Goal: Task Accomplishment & Management: Manage account settings

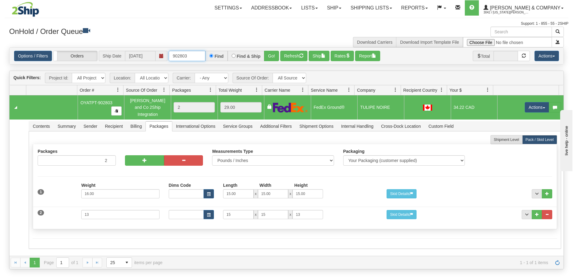
drag, startPoint x: 197, startPoint y: 56, endPoint x: 171, endPoint y: 57, distance: 26.3
click at [171, 57] on input "902803" at bounding box center [187, 56] width 37 height 10
type input "902616"
click at [267, 52] on button "Go!" at bounding box center [271, 56] width 15 height 10
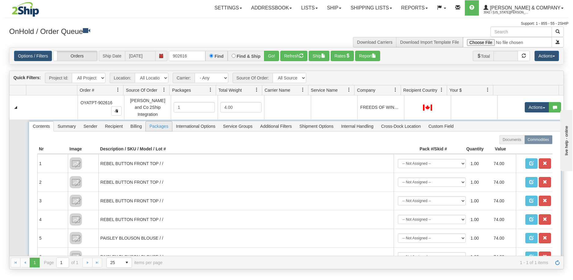
click at [159, 122] on span "Packages" at bounding box center [159, 126] width 26 height 10
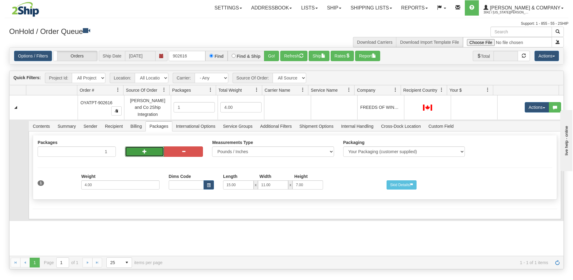
click at [143, 146] on button "button" at bounding box center [144, 151] width 39 height 10
radio input "true"
type input "2"
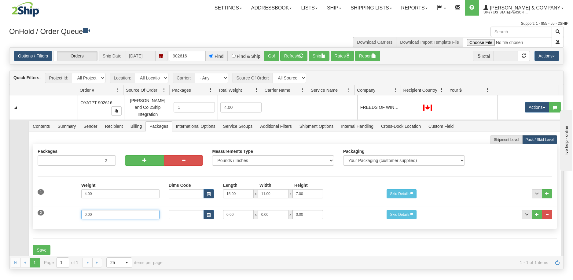
drag, startPoint x: 126, startPoint y: 214, endPoint x: 71, endPoint y: 212, distance: 55.1
click at [71, 212] on div "2 Weight 0.00 Dims Code Length Width Height 0.00 x 0.00 x" at bounding box center [295, 214] width 524 height 20
type input "3"
type input "14"
type input "11"
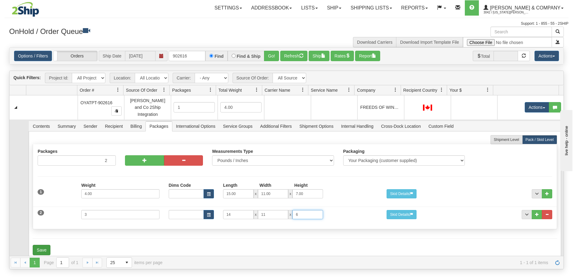
type input "6"
click at [42, 245] on button "Save" at bounding box center [42, 250] width 18 height 10
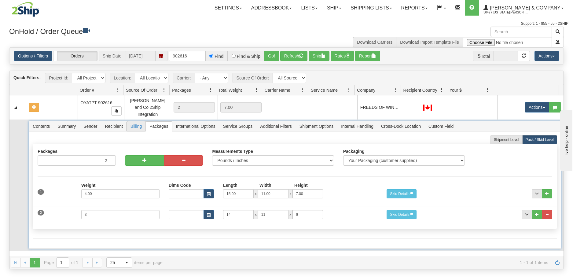
click at [138, 125] on span "Billing" at bounding box center [136, 126] width 19 height 10
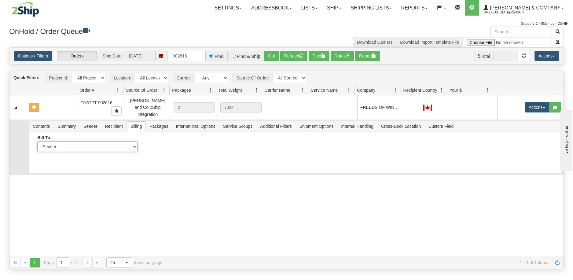
click at [92, 144] on select "Sender Recipient Third Party Collect" at bounding box center [87, 147] width 100 height 10
select select "2"
click at [37, 142] on select "Sender Recipient Third Party Collect" at bounding box center [87, 147] width 100 height 10
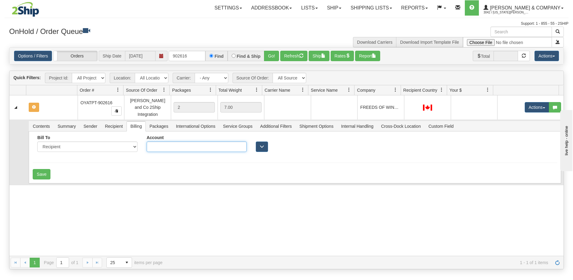
click at [175, 143] on input "Account" at bounding box center [197, 147] width 100 height 10
type input "F9554A"
click at [42, 169] on button "Save" at bounding box center [42, 174] width 18 height 10
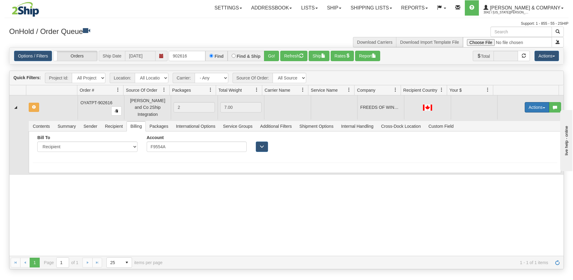
click at [530, 105] on button "Actions" at bounding box center [537, 107] width 24 height 10
click at [520, 134] on span "Rate All Services" at bounding box center [524, 134] width 37 height 5
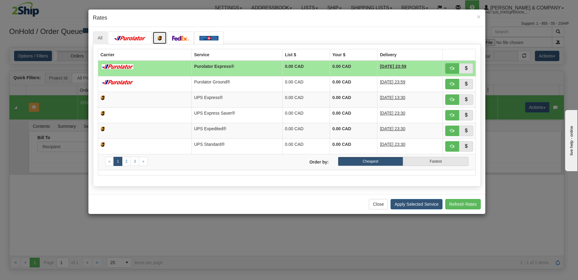
click at [160, 39] on img at bounding box center [159, 38] width 4 height 5
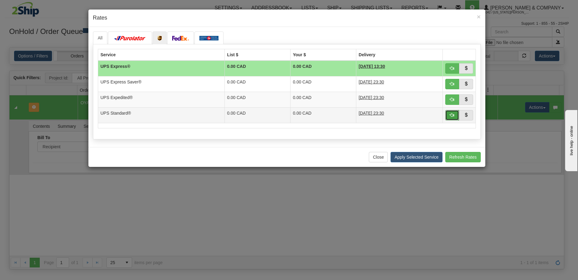
click at [453, 116] on span "button" at bounding box center [452, 115] width 4 height 4
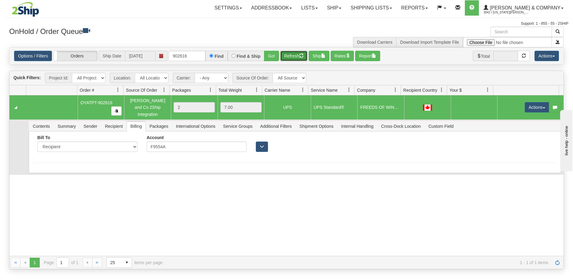
click at [290, 57] on button "Refresh" at bounding box center [293, 56] width 27 height 10
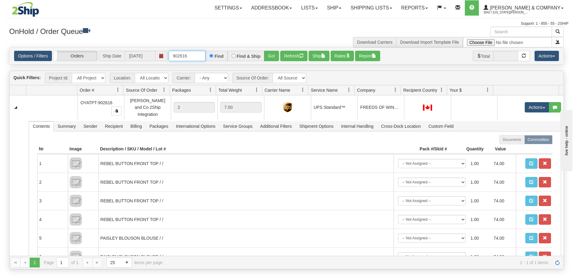
drag, startPoint x: 189, startPoint y: 58, endPoint x: 179, endPoint y: 58, distance: 9.2
click at [179, 58] on input "902616" at bounding box center [187, 56] width 37 height 10
type input "902532"
click at [273, 56] on button "Go!" at bounding box center [271, 56] width 15 height 10
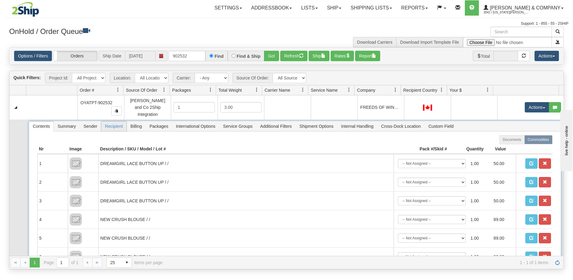
click at [120, 124] on span "Recipient" at bounding box center [113, 126] width 25 height 10
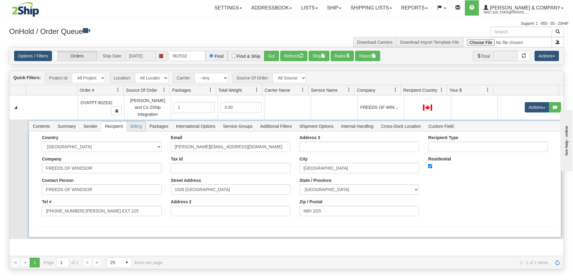
click at [135, 123] on span "Billing" at bounding box center [136, 126] width 19 height 10
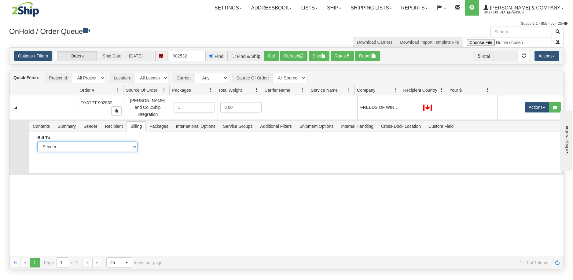
click at [103, 143] on select "Sender Recipient Third Party Collect" at bounding box center [87, 147] width 100 height 10
select select "2"
click at [37, 142] on select "Sender Recipient Third Party Collect" at bounding box center [87, 147] width 100 height 10
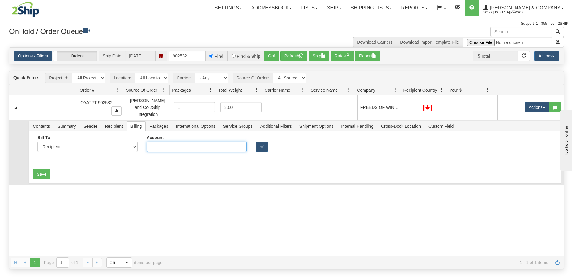
click at [184, 145] on input "Account" at bounding box center [197, 147] width 100 height 10
type input "F9554A"
click at [47, 169] on button "Save" at bounding box center [42, 174] width 18 height 10
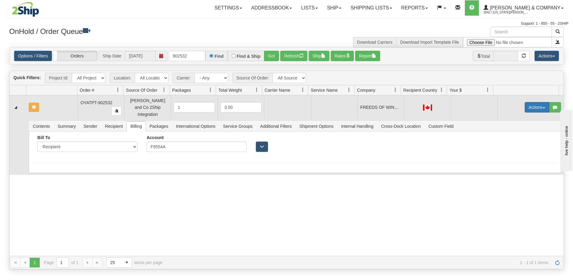
click at [534, 103] on button "Actions" at bounding box center [537, 107] width 24 height 10
click at [524, 133] on span "Rate All Services" at bounding box center [524, 134] width 37 height 5
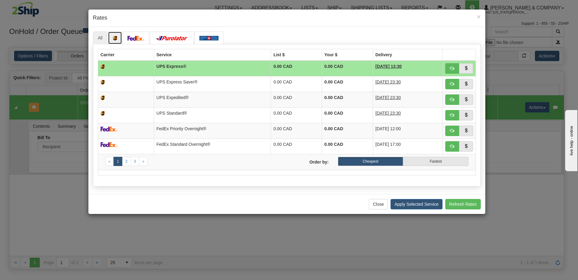
click at [116, 38] on img at bounding box center [115, 38] width 4 height 5
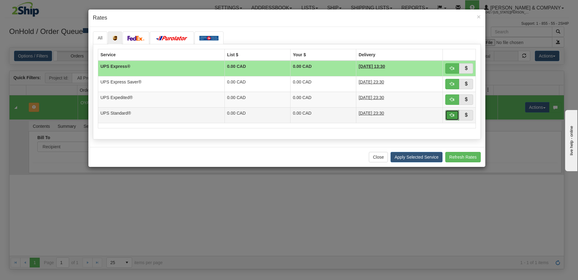
click at [448, 116] on button "button" at bounding box center [452, 115] width 14 height 10
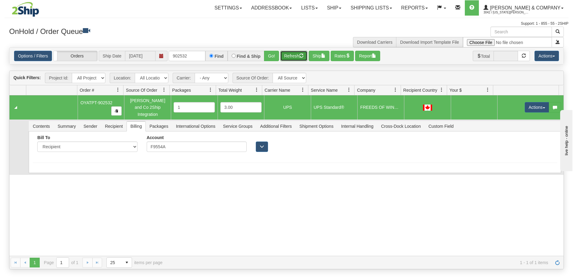
click at [288, 59] on button "Refresh" at bounding box center [293, 56] width 27 height 10
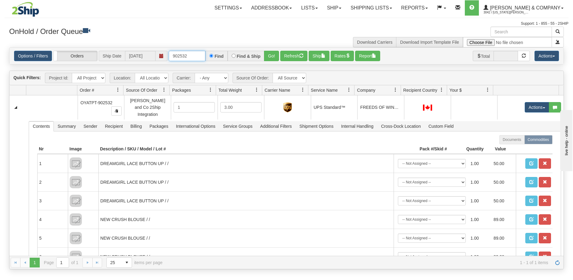
drag, startPoint x: 190, startPoint y: 57, endPoint x: 180, endPoint y: 60, distance: 10.4
click at [180, 60] on input "902532" at bounding box center [187, 56] width 37 height 10
click at [268, 58] on button "Go!" at bounding box center [271, 56] width 15 height 10
drag, startPoint x: 183, startPoint y: 58, endPoint x: 171, endPoint y: 58, distance: 12.2
click at [171, 58] on input "902616" at bounding box center [187, 56] width 37 height 10
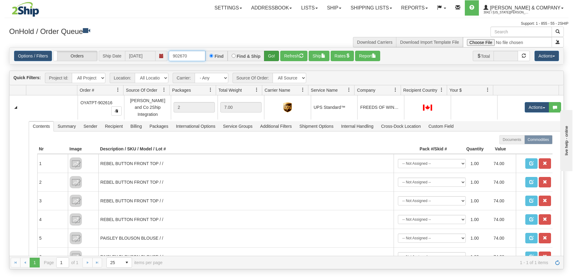
type input "902670"
click at [269, 56] on button "Go!" at bounding box center [271, 56] width 15 height 10
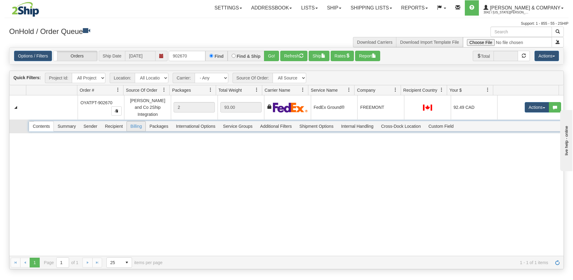
click at [152, 122] on span "Packages" at bounding box center [159, 126] width 26 height 10
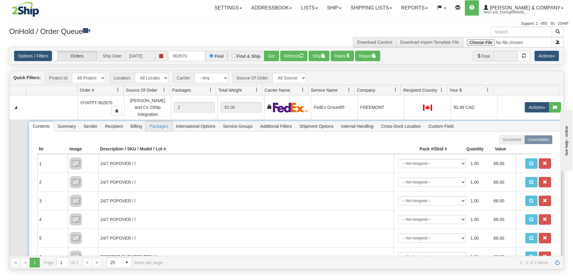
click at [154, 122] on span "Packages" at bounding box center [159, 126] width 26 height 10
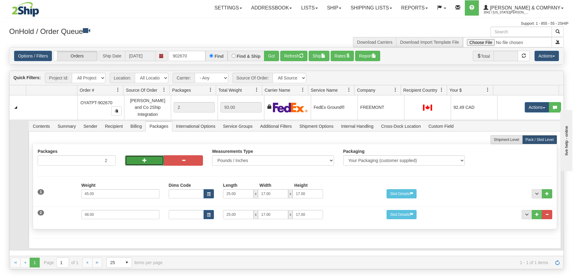
click at [134, 157] on button "button" at bounding box center [144, 160] width 39 height 10
type input "4"
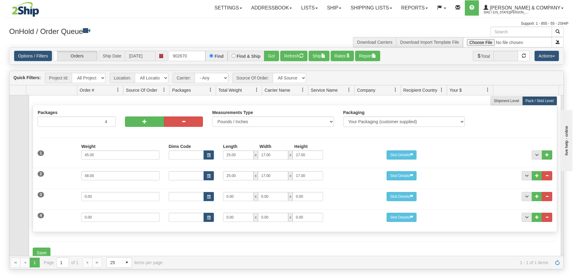
scroll to position [16, 0]
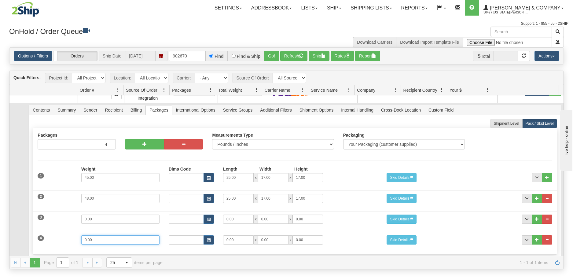
drag, startPoint x: 108, startPoint y: 234, endPoint x: 68, endPoint y: 238, distance: 39.9
click at [68, 238] on div "4 Weight 0.00 Dims Code Length Width Height 0.00 x 0.00 x" at bounding box center [295, 239] width 524 height 20
drag, startPoint x: 103, startPoint y: 215, endPoint x: 71, endPoint y: 214, distance: 32.7
click at [71, 214] on div "3 Weight 0.00 Dims Code Length Width Height 0.00 x 0.00 x" at bounding box center [295, 218] width 524 height 20
type input "19"
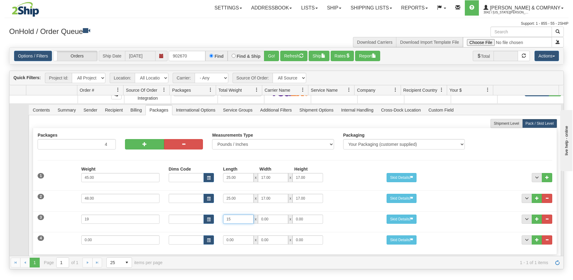
type input "15"
type input "11"
drag, startPoint x: 92, startPoint y: 238, endPoint x: 74, endPoint y: 237, distance: 18.4
click at [74, 237] on div "4 Weight 0.00 Dims Code Length Width Height 0.00 x 0.00 x" at bounding box center [295, 239] width 524 height 20
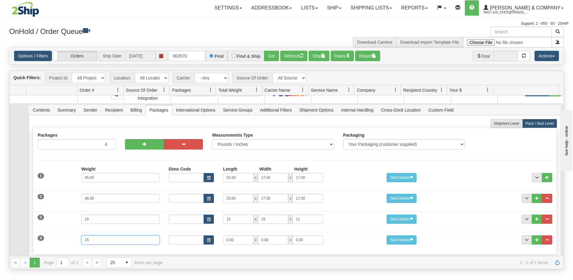
type input "15"
drag, startPoint x: 245, startPoint y: 235, endPoint x: 213, endPoint y: 237, distance: 31.6
click at [213, 237] on div "Dims Code Length Width Height 0.00 x 0.00 x 0.00" at bounding box center [273, 239] width 218 height 9
type input "15"
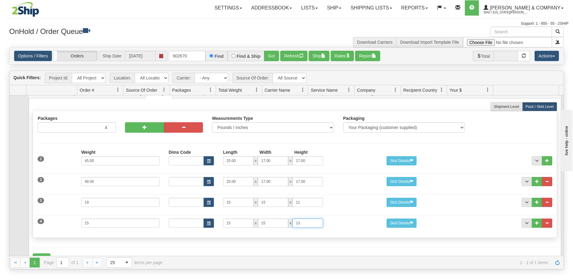
scroll to position [47, 0]
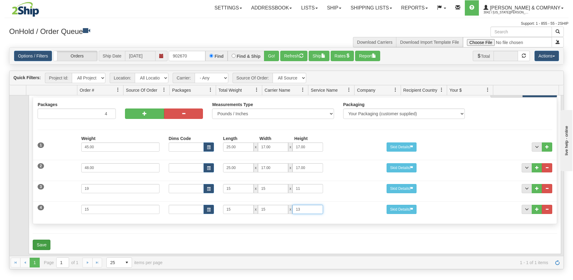
type input "13"
click at [49, 240] on button "Save" at bounding box center [42, 245] width 18 height 10
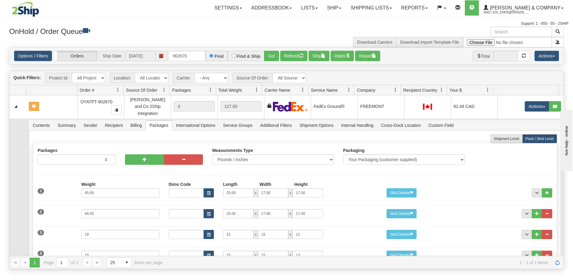
scroll to position [0, 0]
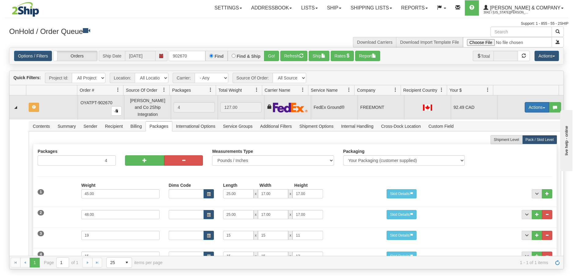
click at [528, 105] on button "Actions" at bounding box center [537, 107] width 24 height 10
click at [519, 126] on span "Refresh Rates" at bounding box center [521, 126] width 31 height 5
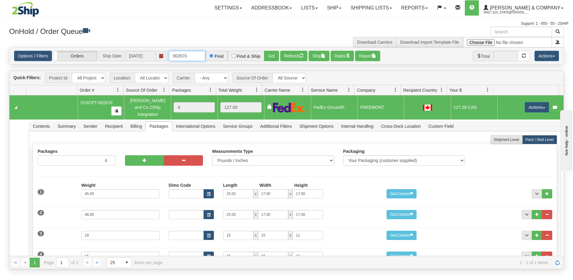
drag, startPoint x: 191, startPoint y: 59, endPoint x: 182, endPoint y: 60, distance: 8.6
click at [182, 60] on input "902670" at bounding box center [187, 56] width 37 height 10
click at [272, 56] on button "Go!" at bounding box center [271, 56] width 15 height 10
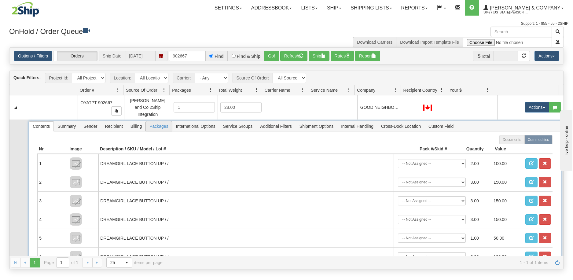
click at [159, 123] on span "Packages" at bounding box center [159, 126] width 26 height 10
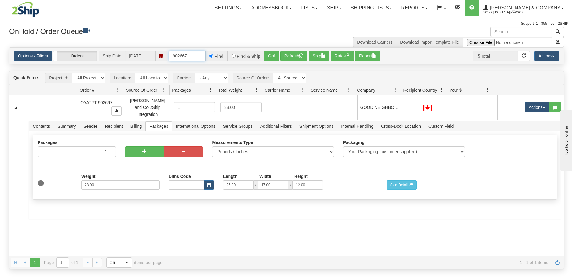
drag, startPoint x: 190, startPoint y: 57, endPoint x: 183, endPoint y: 59, distance: 7.2
click at [183, 59] on input "902667" at bounding box center [187, 56] width 37 height 10
type input "902638"
click at [271, 57] on button "Go!" at bounding box center [271, 56] width 15 height 10
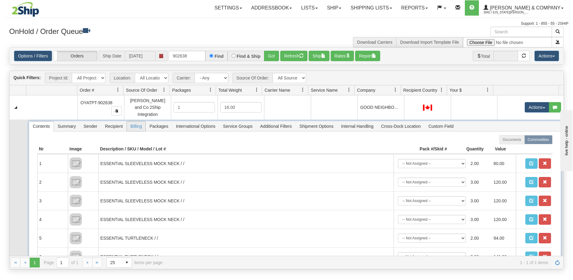
click at [136, 123] on span "Billing" at bounding box center [136, 126] width 19 height 10
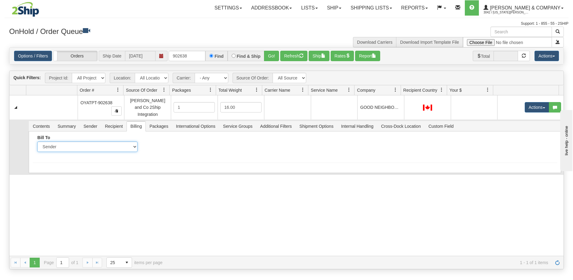
click at [109, 143] on select "Sender Recipient Third Party Collect" at bounding box center [87, 147] width 100 height 10
select select "2"
click at [37, 142] on select "Sender Recipient Third Party Collect" at bounding box center [87, 147] width 100 height 10
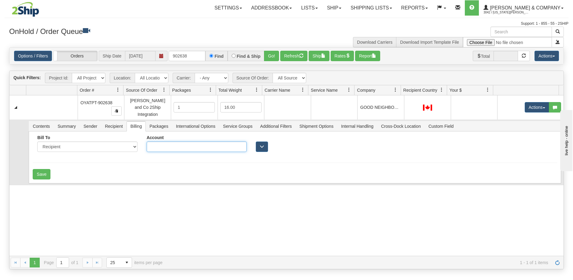
click at [173, 143] on input "Account" at bounding box center [197, 147] width 100 height 10
type input "X4913W"
click at [44, 171] on button "Save" at bounding box center [42, 174] width 18 height 10
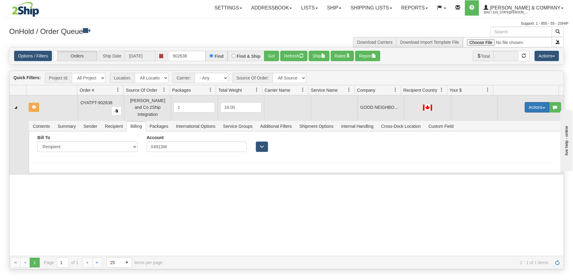
click at [531, 106] on button "Actions" at bounding box center [537, 107] width 24 height 10
click at [532, 133] on span "Rate All Services" at bounding box center [524, 134] width 37 height 5
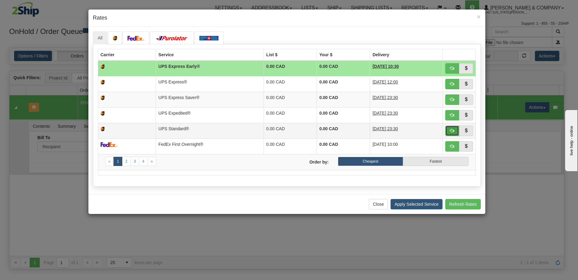
click at [451, 132] on span "button" at bounding box center [452, 130] width 4 height 4
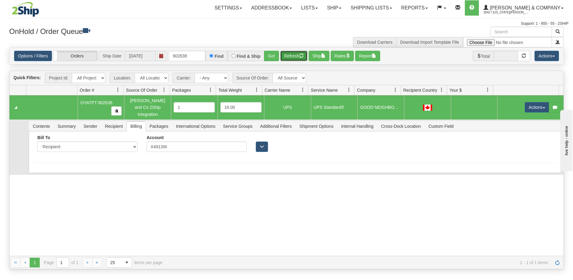
click at [293, 54] on button "Refresh" at bounding box center [293, 56] width 27 height 10
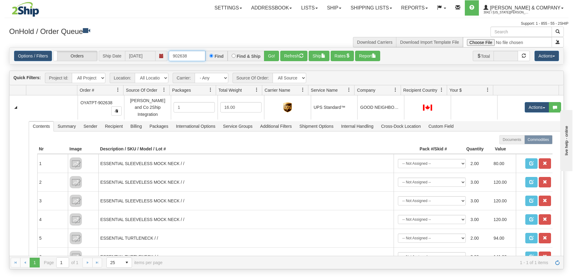
click at [197, 58] on input "902638" at bounding box center [187, 56] width 37 height 10
type input "902637"
click at [272, 59] on button "Go!" at bounding box center [271, 56] width 15 height 10
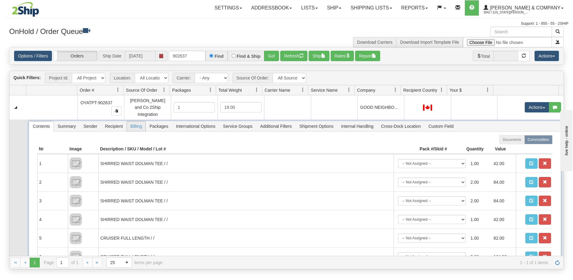
click at [131, 123] on span "Billing" at bounding box center [136, 126] width 19 height 10
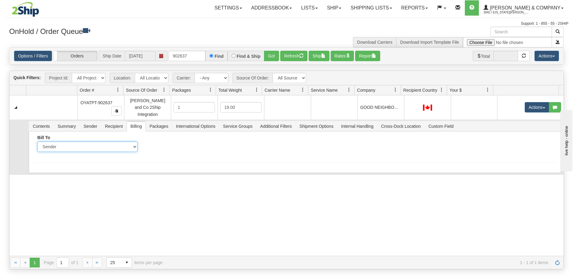
click at [102, 145] on select "Sender Recipient Third Party Collect" at bounding box center [87, 147] width 100 height 10
select select "2"
click at [37, 142] on select "Sender Recipient Third Party Collect" at bounding box center [87, 147] width 100 height 10
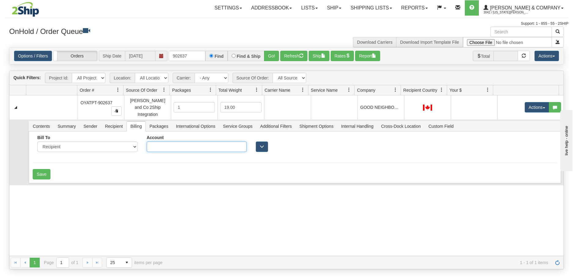
click at [197, 144] on input "Account" at bounding box center [197, 147] width 100 height 10
type input "X4913W"
click at [47, 169] on button "Save" at bounding box center [42, 174] width 18 height 10
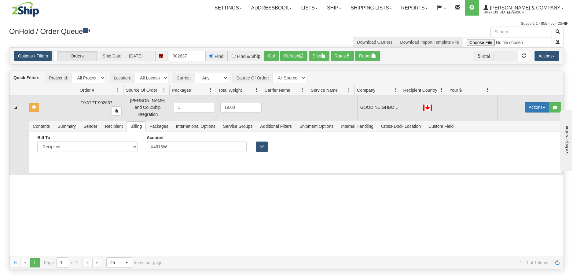
click at [529, 109] on button "Actions" at bounding box center [537, 107] width 24 height 10
click at [521, 132] on span "Rate All Services" at bounding box center [524, 134] width 37 height 5
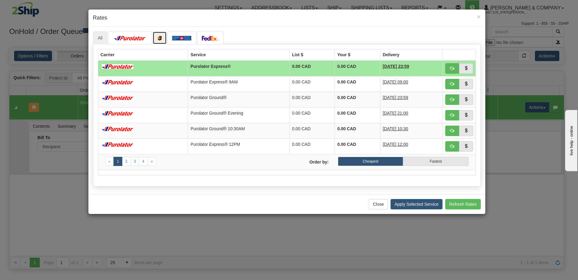
click at [161, 40] on img at bounding box center [159, 38] width 4 height 5
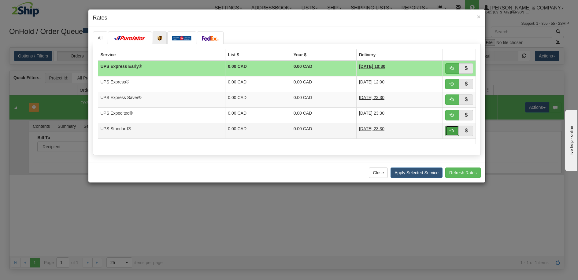
click at [451, 132] on span "button" at bounding box center [452, 130] width 4 height 4
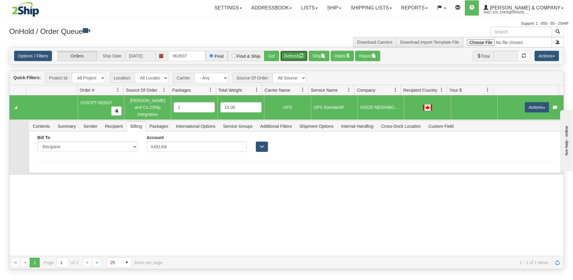
click at [295, 58] on button "Refresh" at bounding box center [293, 56] width 27 height 10
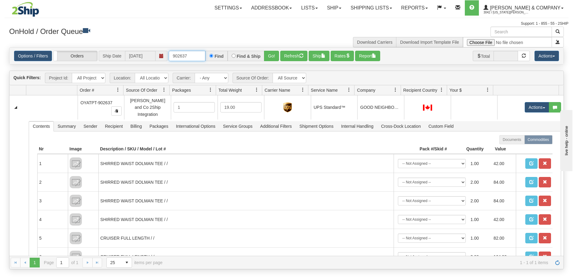
click at [195, 59] on input "902637" at bounding box center [187, 56] width 37 height 10
type input "902667"
click at [273, 55] on button "Go!" at bounding box center [271, 56] width 15 height 10
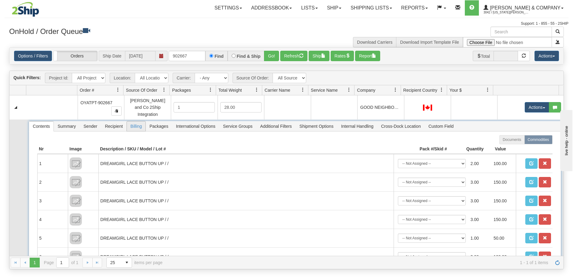
click at [137, 121] on span "Billing" at bounding box center [136, 126] width 19 height 10
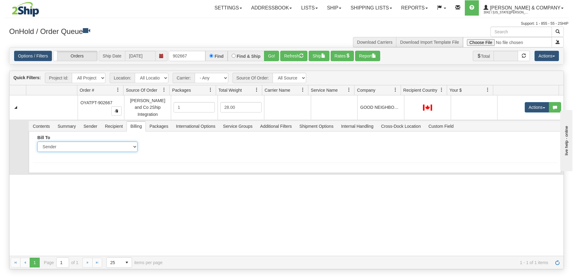
click at [99, 145] on select "Sender Recipient Third Party Collect" at bounding box center [87, 147] width 100 height 10
select select "2"
click at [37, 142] on select "Sender Recipient Third Party Collect" at bounding box center [87, 147] width 100 height 10
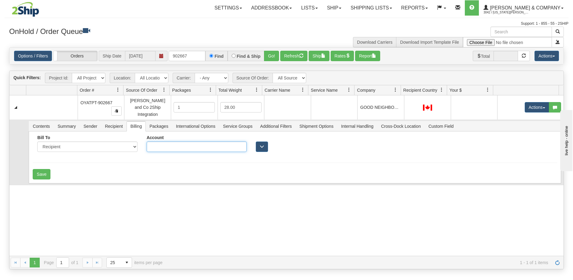
click at [167, 143] on input "Account" at bounding box center [197, 147] width 100 height 10
type input "X4913W"
click at [35, 169] on button "Save" at bounding box center [42, 174] width 18 height 10
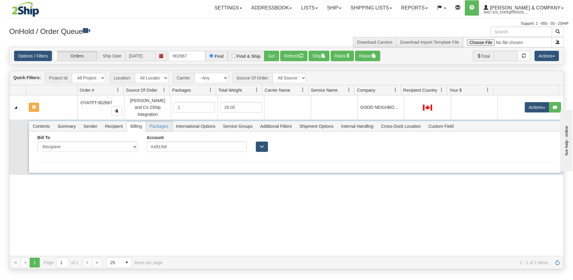
click at [157, 122] on span "Packages" at bounding box center [159, 126] width 26 height 10
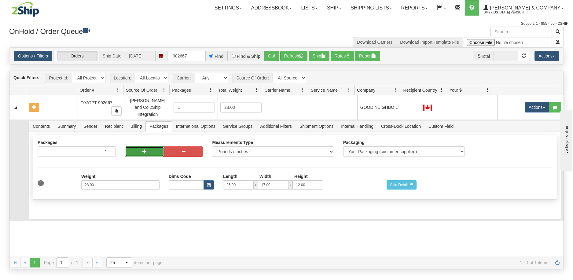
click at [150, 147] on button "button" at bounding box center [144, 151] width 39 height 10
radio input "true"
type input "2"
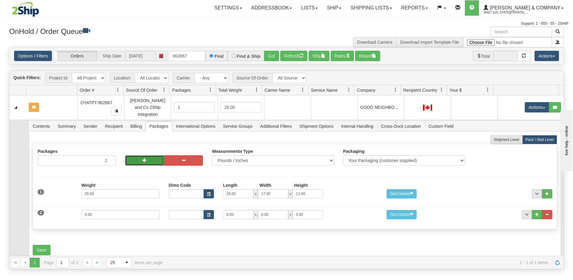
click at [149, 155] on button "button" at bounding box center [144, 160] width 39 height 10
type input "3"
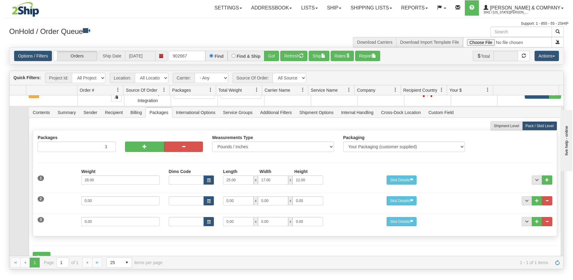
scroll to position [26, 0]
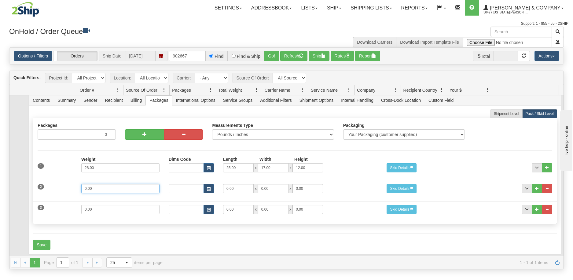
click at [61, 183] on div "2 Weight 0.00 Dims Code Length Width Height 0.00 x 0.00 x" at bounding box center [295, 188] width 524 height 20
type input "16"
type input "14"
type input "8"
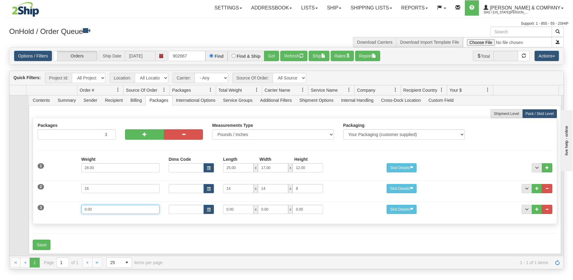
drag, startPoint x: 99, startPoint y: 204, endPoint x: 59, endPoint y: 205, distance: 39.7
click at [59, 205] on div "3 Weight 0.00 Dims Code Length Width Height 0.00 x 0.00 x" at bounding box center [295, 208] width 524 height 20
type input "13"
type input "15"
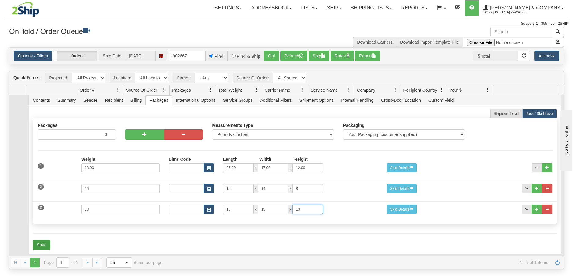
type input "13"
click at [46, 240] on button "Save" at bounding box center [42, 245] width 18 height 10
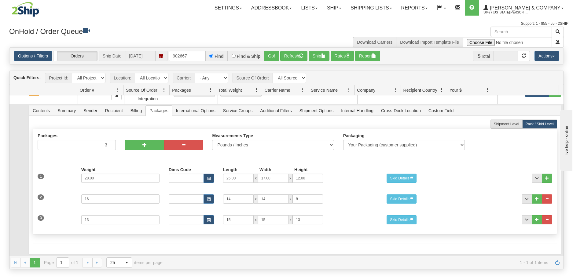
scroll to position [0, 0]
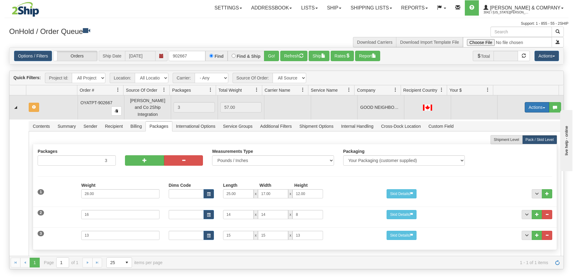
click at [533, 106] on button "Actions" at bounding box center [537, 107] width 24 height 10
click at [519, 132] on span "Rate All Services" at bounding box center [524, 134] width 37 height 5
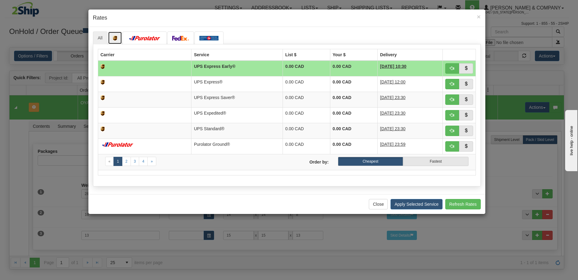
click at [116, 38] on img at bounding box center [115, 38] width 4 height 5
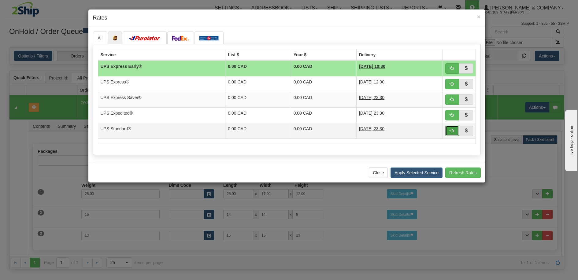
click at [450, 130] on span "button" at bounding box center [452, 130] width 4 height 4
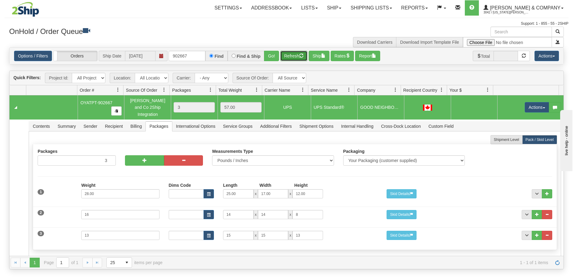
click at [296, 55] on button "Refresh" at bounding box center [293, 56] width 27 height 10
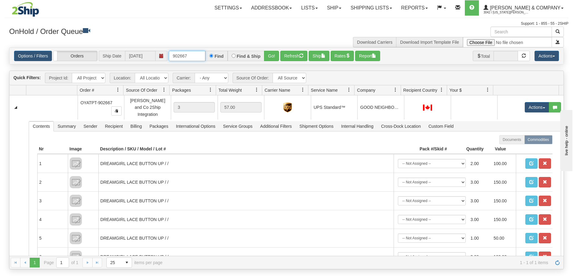
drag, startPoint x: 192, startPoint y: 57, endPoint x: 171, endPoint y: 60, distance: 20.6
click at [171, 60] on input "902667" at bounding box center [187, 56] width 37 height 10
type input "902604"
click at [269, 56] on button "Go!" at bounding box center [271, 56] width 15 height 10
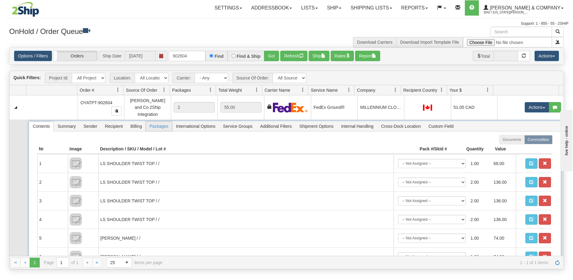
click at [156, 122] on span "Packages" at bounding box center [159, 126] width 26 height 10
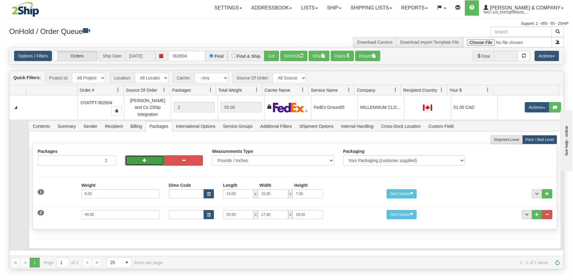
click at [137, 160] on button "button" at bounding box center [144, 160] width 39 height 10
click at [138, 159] on button "button" at bounding box center [144, 160] width 39 height 10
type input "4"
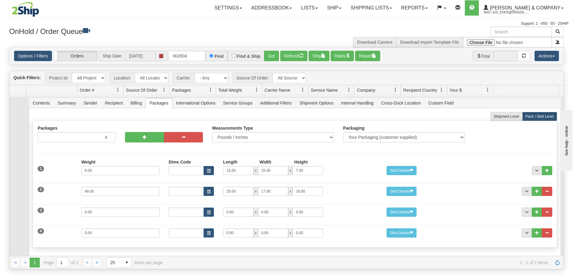
scroll to position [47, 0]
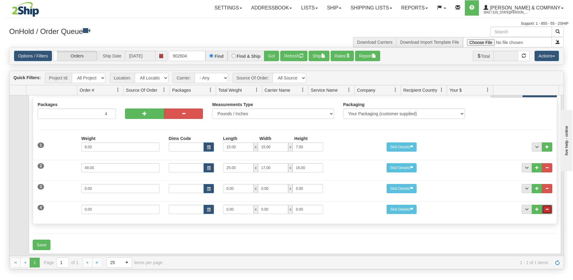
click at [545, 205] on button "..." at bounding box center [547, 209] width 10 height 9
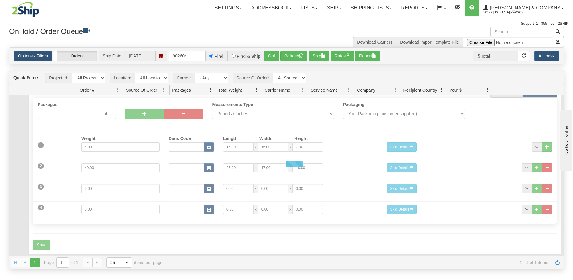
scroll to position [26, 0]
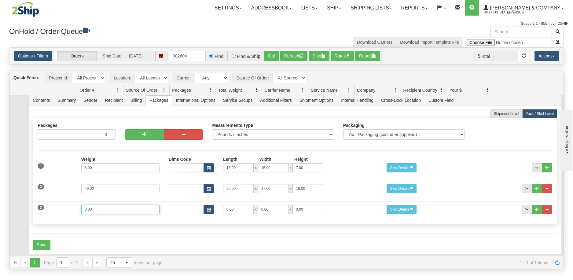
drag, startPoint x: 105, startPoint y: 206, endPoint x: 68, endPoint y: 203, distance: 37.1
click at [68, 203] on div "3 Weight 0.00 Dims Code Length Width Height 0.00 x 0.00 x" at bounding box center [295, 208] width 524 height 20
type input "2"
type input "13"
type input "10"
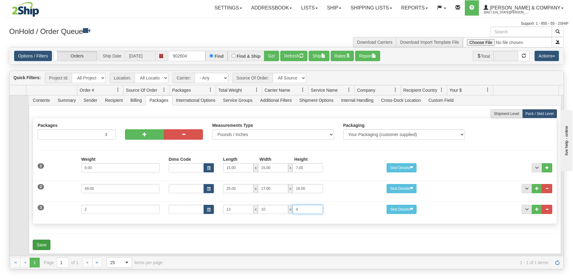
type input "4"
click at [38, 240] on button "Save" at bounding box center [42, 245] width 18 height 10
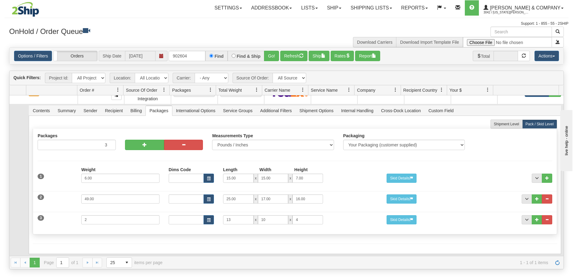
scroll to position [0, 0]
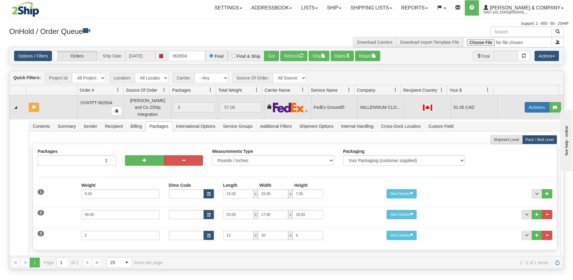
click at [536, 105] on button "Actions" at bounding box center [537, 107] width 24 height 10
click at [517, 124] on span "Refresh Rates" at bounding box center [521, 126] width 31 height 5
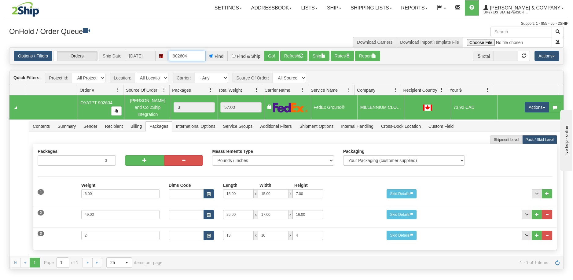
drag, startPoint x: 194, startPoint y: 57, endPoint x: 180, endPoint y: 57, distance: 14.4
click at [180, 57] on input "902604" at bounding box center [187, 56] width 37 height 10
type input "902602"
click at [269, 57] on button "Go!" at bounding box center [271, 56] width 15 height 10
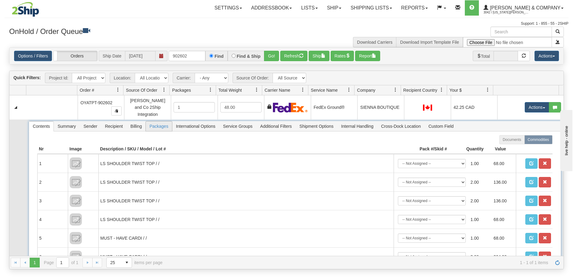
click at [160, 123] on span "Packages" at bounding box center [159, 126] width 26 height 10
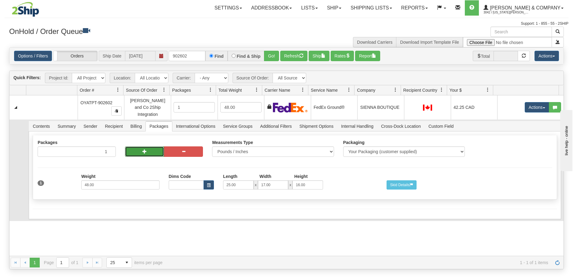
click at [145, 149] on span "button" at bounding box center [144, 151] width 4 height 4
radio input "true"
type input "2"
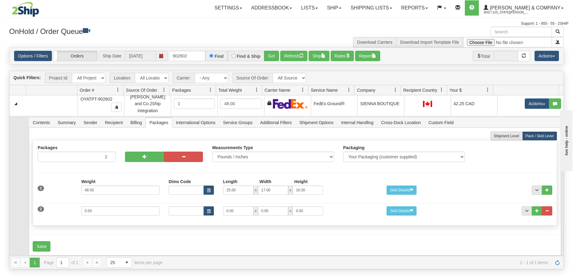
scroll to position [5, 0]
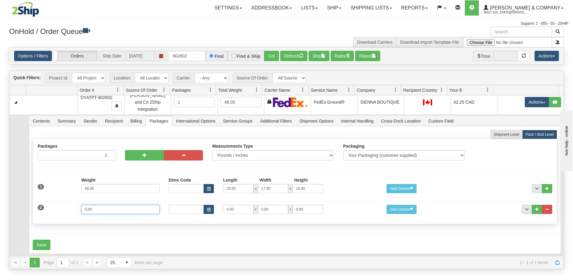
drag, startPoint x: 104, startPoint y: 206, endPoint x: 71, endPoint y: 206, distance: 33.0
click at [71, 206] on div "2 Weight 0.00 Dims Code Length Width Height 0.00 x 0.00 x" at bounding box center [295, 208] width 524 height 20
type input "9"
type input "15"
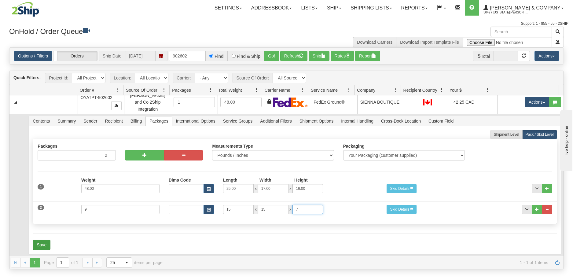
type input "7"
click at [46, 240] on button "Save" at bounding box center [42, 245] width 18 height 10
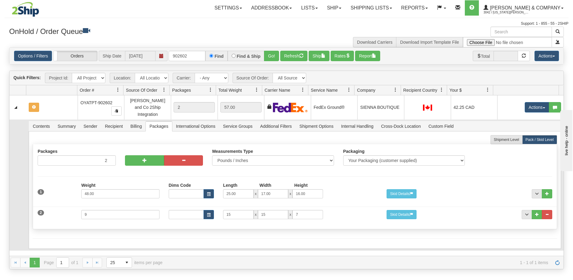
scroll to position [0, 0]
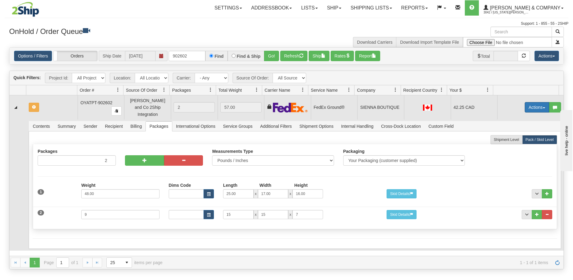
click at [525, 106] on button "Actions" at bounding box center [537, 107] width 24 height 10
click at [527, 124] on span "Refresh Rates" at bounding box center [521, 126] width 31 height 5
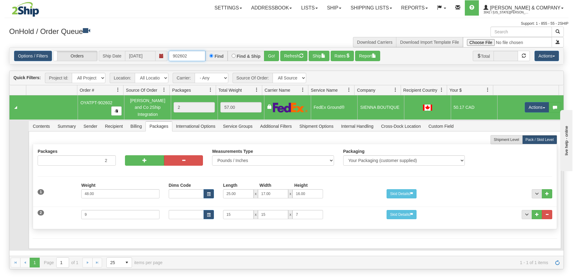
drag, startPoint x: 190, startPoint y: 57, endPoint x: 179, endPoint y: 56, distance: 11.1
click at [179, 56] on input "902602" at bounding box center [187, 56] width 37 height 10
type input "902580"
click at [270, 55] on button "Go!" at bounding box center [271, 56] width 15 height 10
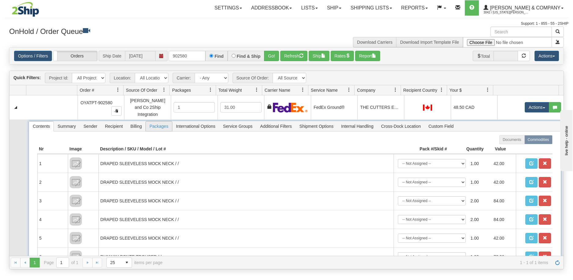
click at [155, 121] on span "Packages" at bounding box center [159, 126] width 26 height 10
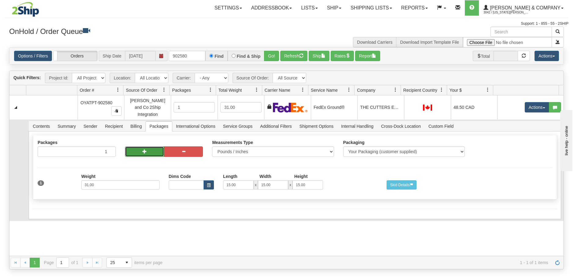
click at [136, 147] on button "button" at bounding box center [144, 151] width 39 height 10
radio input "true"
type input "2"
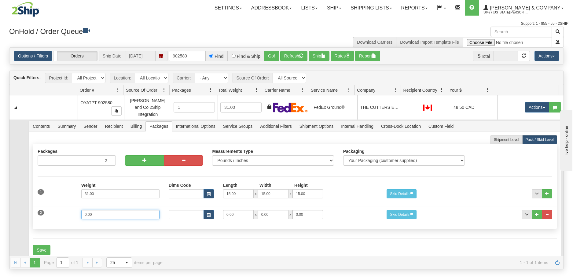
drag, startPoint x: 101, startPoint y: 212, endPoint x: 69, endPoint y: 209, distance: 32.8
click at [69, 209] on div "2 Weight 0.00 Dims Code Length Width Height 0.00 x 0.00 x" at bounding box center [295, 214] width 524 height 20
type input "20"
type input "15"
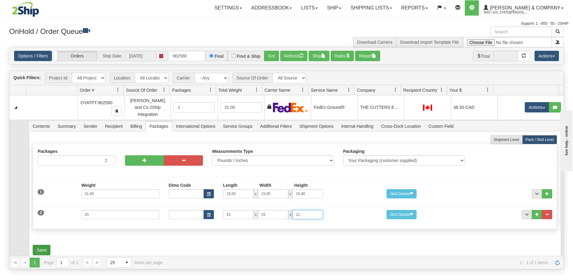
type input "11"
click at [48, 245] on button "Save" at bounding box center [42, 250] width 18 height 10
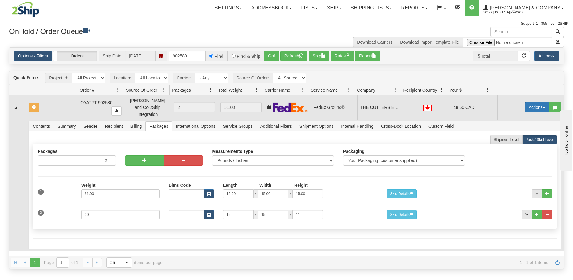
click at [530, 105] on button "Actions" at bounding box center [537, 107] width 24 height 10
click at [517, 124] on span "Refresh Rates" at bounding box center [521, 126] width 31 height 5
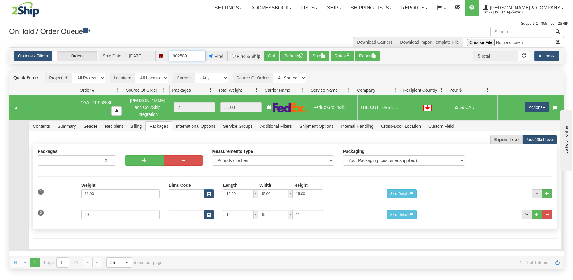
drag, startPoint x: 198, startPoint y: 57, endPoint x: 179, endPoint y: 57, distance: 19.6
click at [179, 57] on input "902580" at bounding box center [187, 56] width 37 height 10
type input "902603"
click at [271, 56] on button "Go!" at bounding box center [271, 56] width 15 height 10
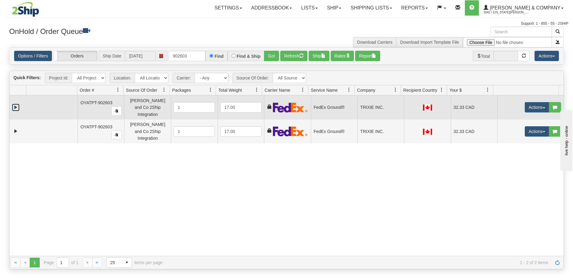
click at [15, 104] on link "Expand" at bounding box center [16, 108] width 8 height 8
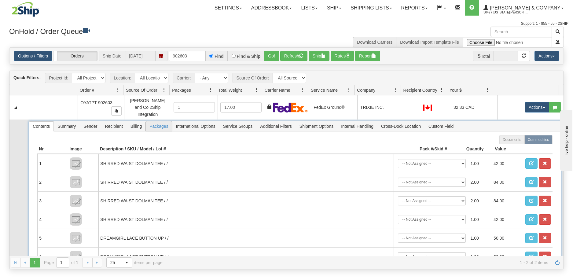
click at [159, 121] on span "Packages" at bounding box center [159, 126] width 26 height 10
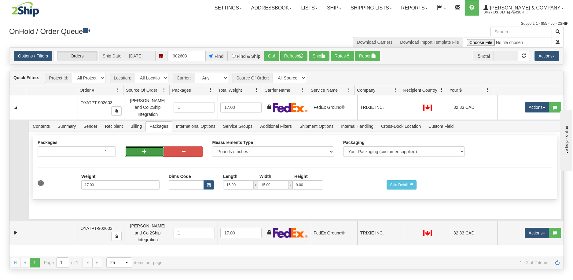
click at [149, 148] on button "button" at bounding box center [144, 151] width 39 height 10
radio input "true"
type input "2"
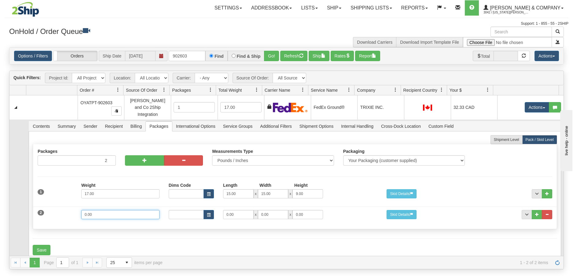
drag, startPoint x: 109, startPoint y: 211, endPoint x: 49, endPoint y: 203, distance: 60.4
click at [49, 204] on div "2 Weight 0.00 Dims Code Length Width Height 0.00 x 0.00 x" at bounding box center [295, 214] width 524 height 20
type input "4"
click at [240, 210] on input "0.00" at bounding box center [238, 214] width 31 height 9
drag, startPoint x: 240, startPoint y: 212, endPoint x: 225, endPoint y: 211, distance: 15.3
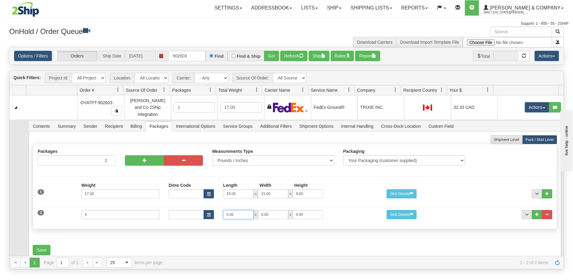
click at [225, 211] on input "0.00" at bounding box center [238, 214] width 31 height 9
click at [235, 211] on input "15" at bounding box center [238, 214] width 31 height 9
drag, startPoint x: 229, startPoint y: 211, endPoint x: 225, endPoint y: 211, distance: 4.3
click at [225, 211] on input "15" at bounding box center [238, 214] width 31 height 9
type input "14"
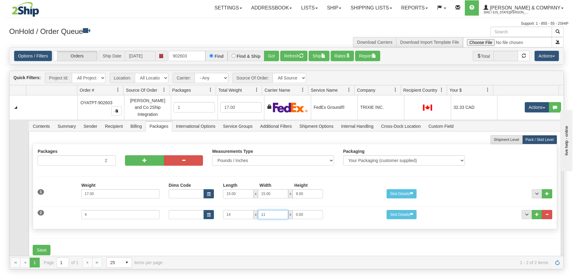
type input "11"
type input "6"
click at [36, 245] on button "Save" at bounding box center [42, 250] width 18 height 10
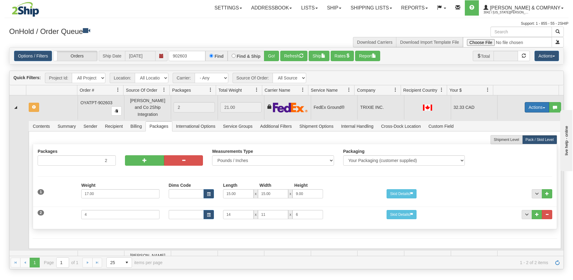
click at [533, 105] on button "Actions" at bounding box center [537, 107] width 24 height 10
click at [521, 125] on span "Refresh Rates" at bounding box center [521, 126] width 31 height 5
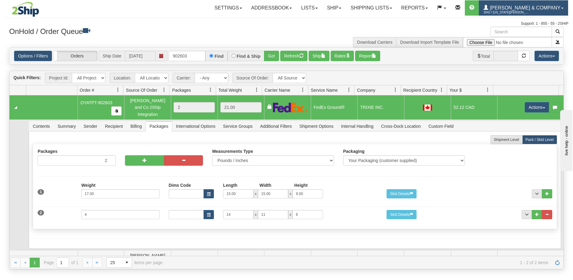
click at [529, 13] on span "3042 / [US_STATE][PERSON_NAME]" at bounding box center [507, 12] width 46 height 6
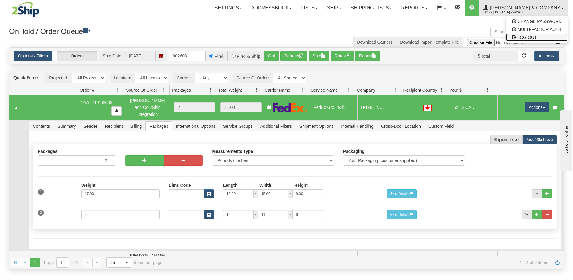
click at [532, 38] on span "LOG OUT" at bounding box center [527, 37] width 19 height 5
